Goal: Task Accomplishment & Management: Manage account settings

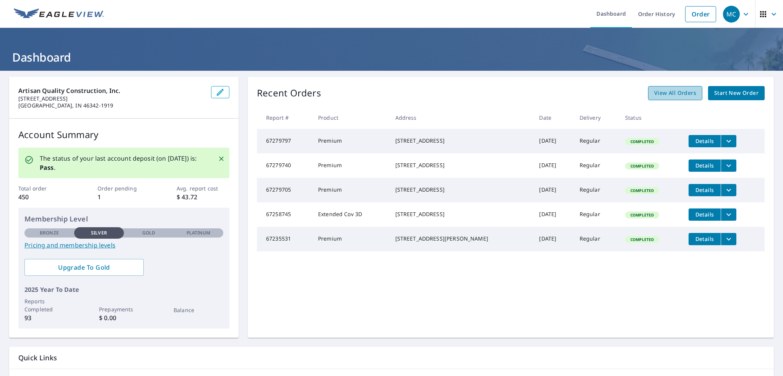
click at [673, 88] on span "View All Orders" at bounding box center [675, 93] width 42 height 10
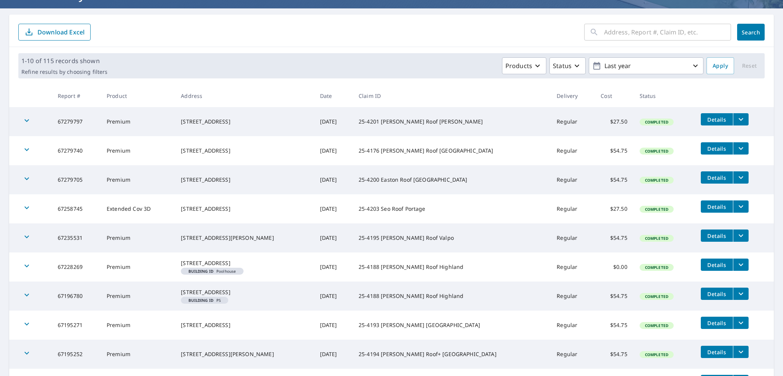
scroll to position [153, 0]
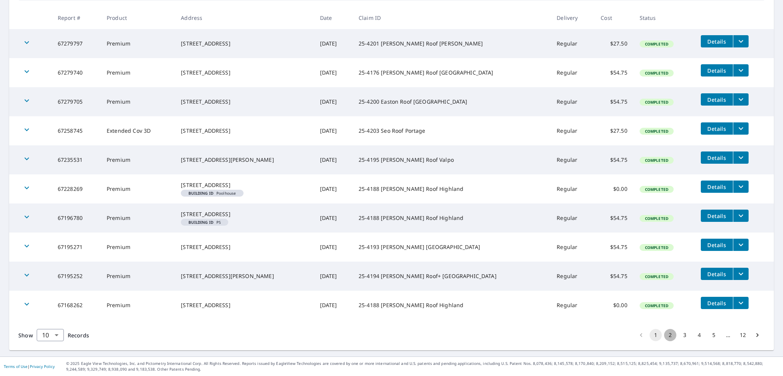
click at [665, 335] on button "2" at bounding box center [670, 335] width 12 height 12
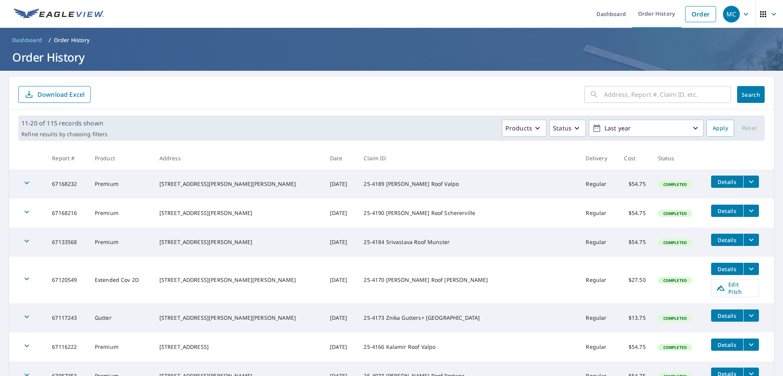
scroll to position [38, 0]
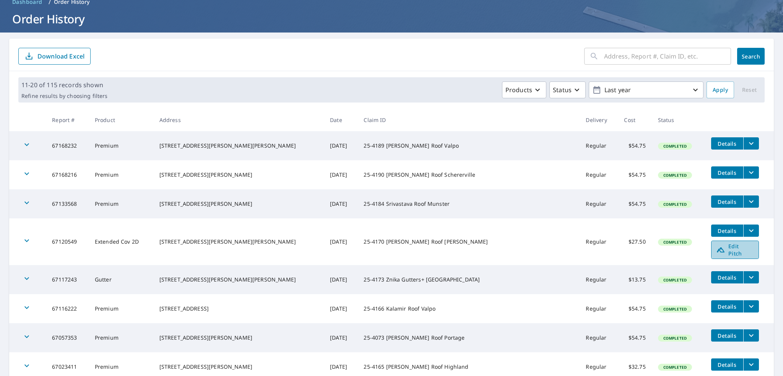
click at [720, 248] on span "Edit Pitch" at bounding box center [735, 249] width 38 height 15
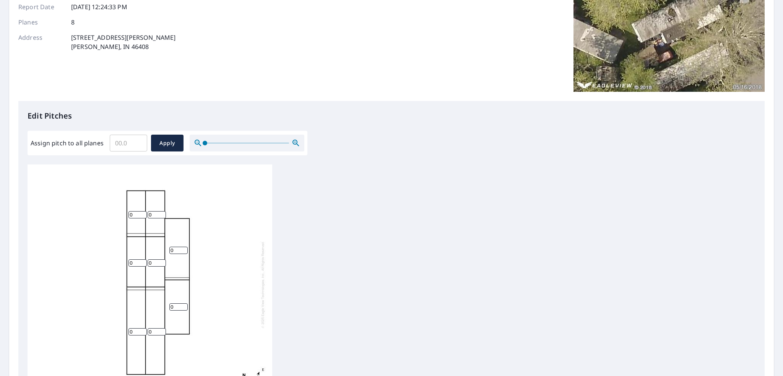
scroll to position [115, 0]
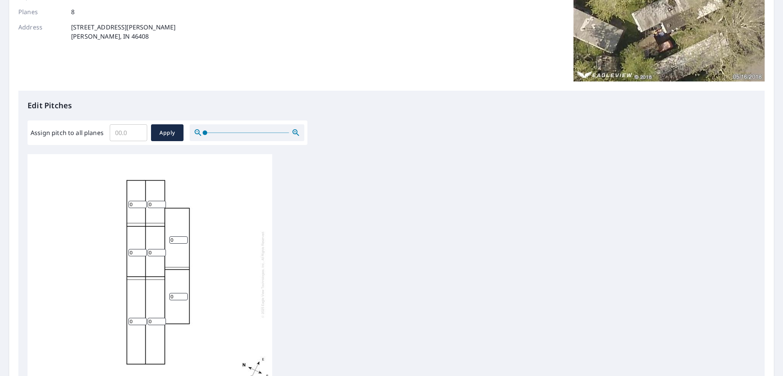
click at [133, 323] on input "0" at bounding box center [137, 321] width 18 height 7
type input "1"
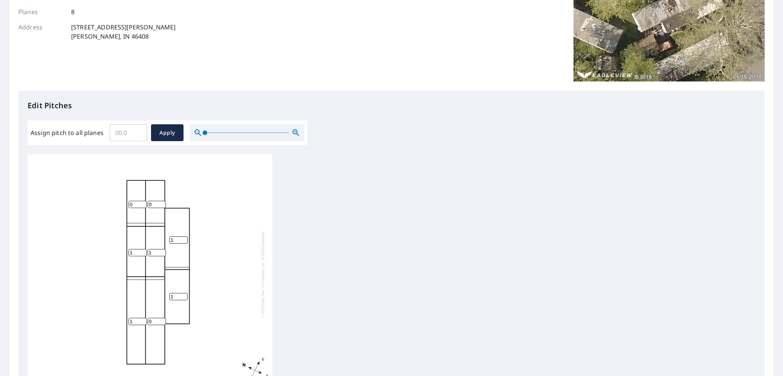
type input "1"
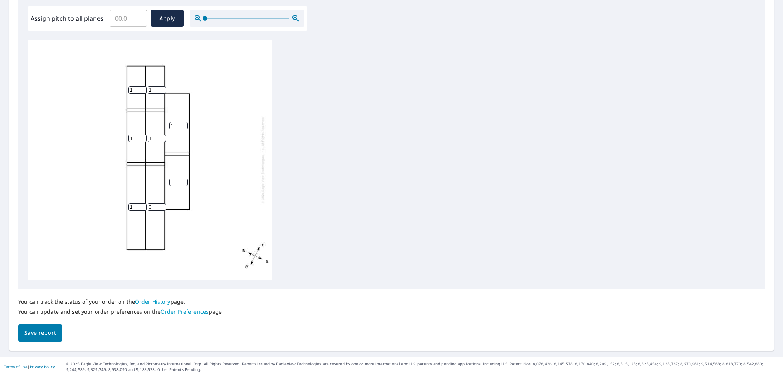
click at [157, 203] on input "0" at bounding box center [157, 206] width 18 height 7
type input "1"
click at [416, 213] on div "1 1 1 1 1 1 1 1" at bounding box center [392, 160] width 728 height 240
click at [46, 332] on span "Save report" at bounding box center [39, 333] width 31 height 10
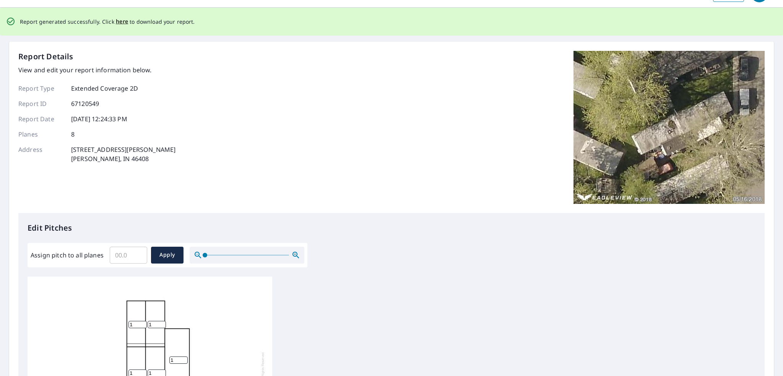
scroll to position [0, 0]
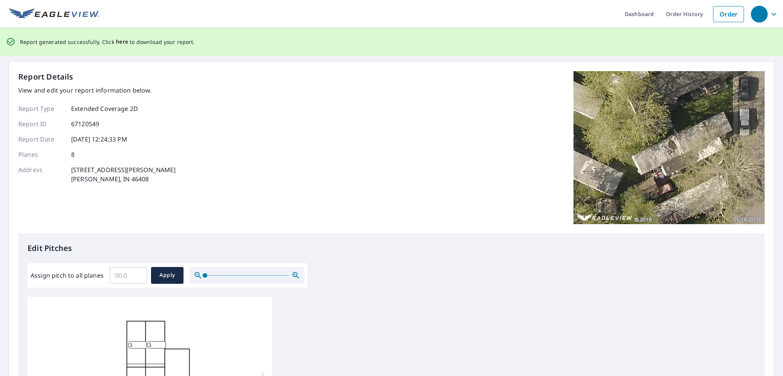
click at [120, 42] on span "here" at bounding box center [122, 42] width 13 height 10
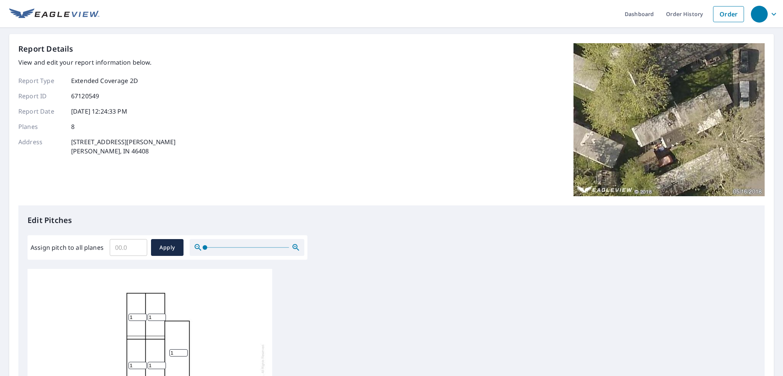
click at [21, 10] on img at bounding box center [54, 13] width 90 height 11
